Goal: Information Seeking & Learning: Check status

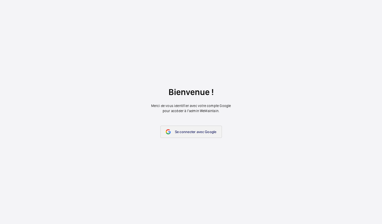
click at [178, 131] on span "Se connecter avec Google" at bounding box center [196, 132] width 42 height 4
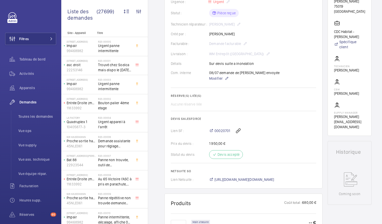
scroll to position [113, 0]
click at [220, 130] on span "00020701" at bounding box center [223, 130] width 16 height 5
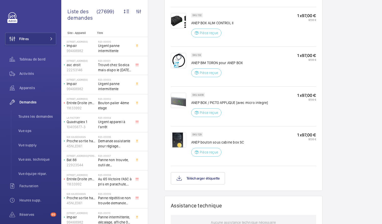
scroll to position [474, 0]
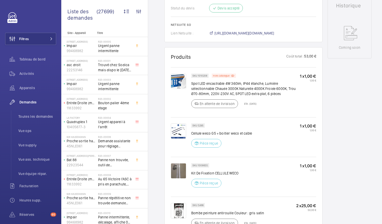
scroll to position [262, 0]
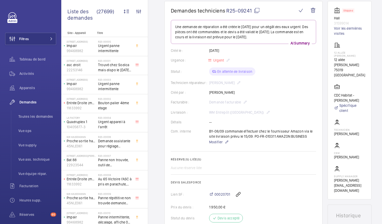
click at [225, 109] on div "Livraison : WM Entrepôt (Nanterre)" at bounding box center [243, 112] width 145 height 6
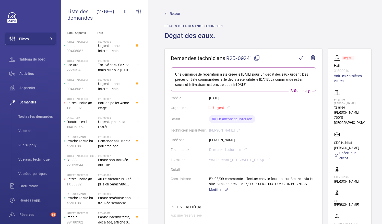
scroll to position [0, 0]
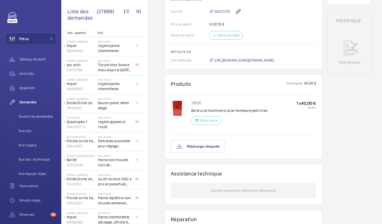
scroll to position [259, 0]
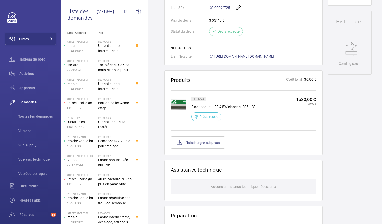
scroll to position [232, 0]
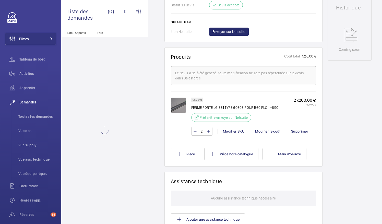
scroll to position [252, 0]
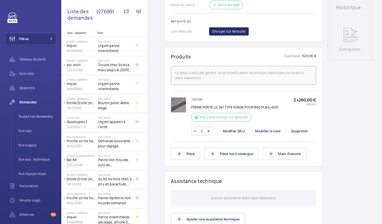
click at [183, 113] on img at bounding box center [178, 104] width 15 height 15
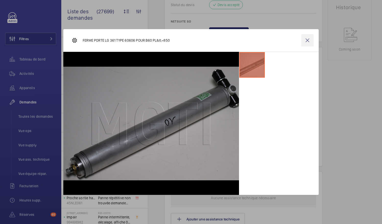
click at [307, 41] on wm-front-icon-button at bounding box center [307, 40] width 12 height 12
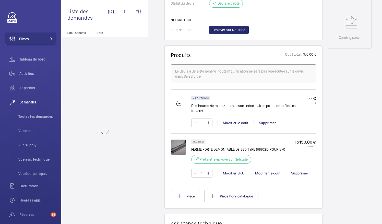
scroll to position [297, 0]
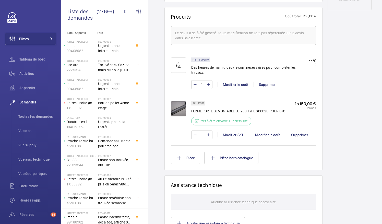
click at [182, 104] on img at bounding box center [178, 108] width 15 height 15
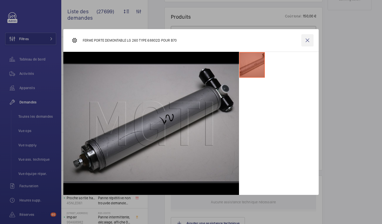
click at [308, 40] on wm-front-icon-button at bounding box center [307, 40] width 12 height 12
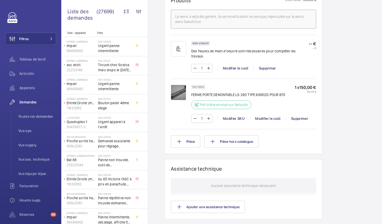
scroll to position [314, 0]
